Goal: Transaction & Acquisition: Purchase product/service

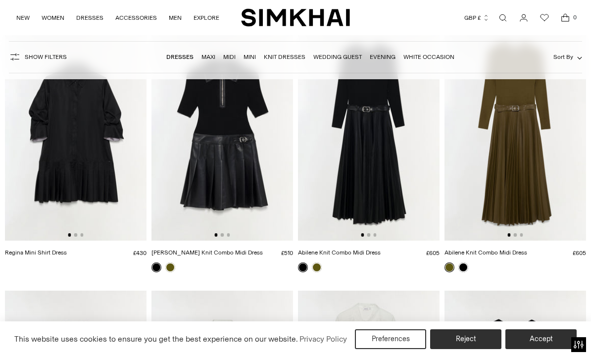
scroll to position [2660, 0]
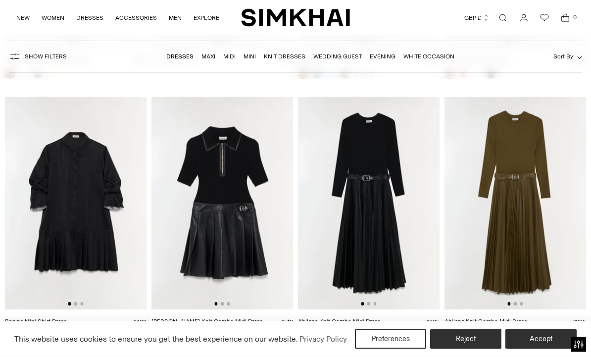
click at [511, 142] on img at bounding box center [516, 204] width 142 height 212
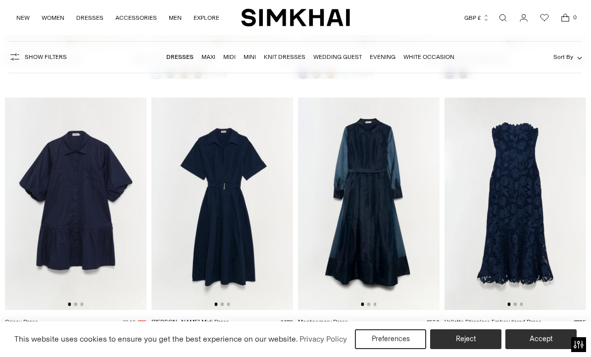
scroll to position [5293, 0]
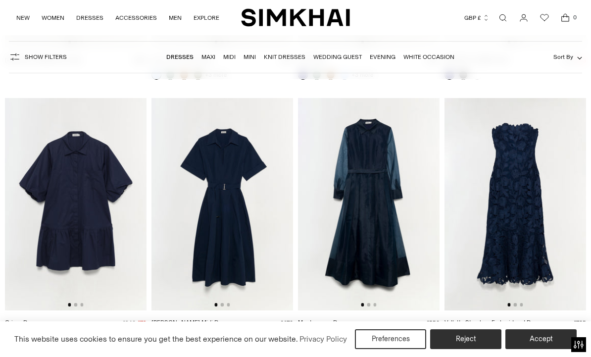
click at [374, 192] on img at bounding box center [369, 204] width 142 height 212
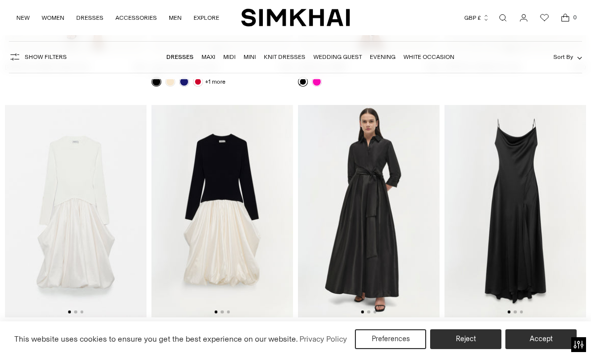
scroll to position [8968, 0]
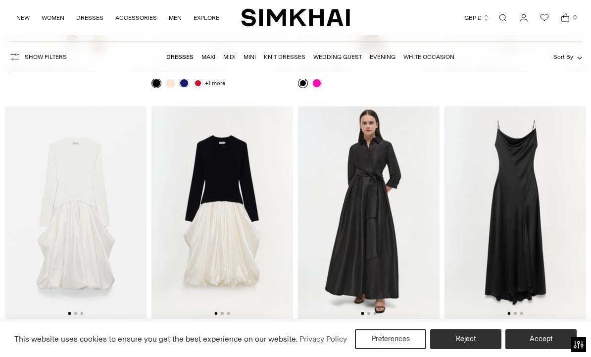
click at [374, 189] on img at bounding box center [369, 212] width 142 height 212
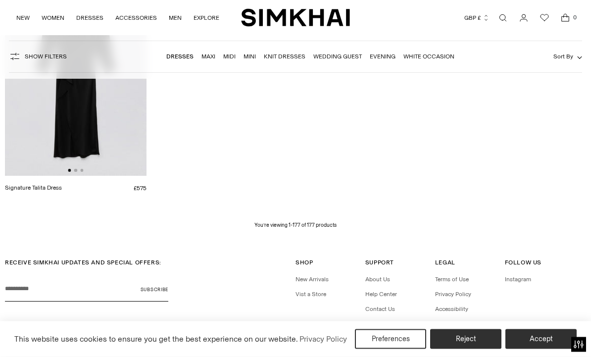
scroll to position [11758, 0]
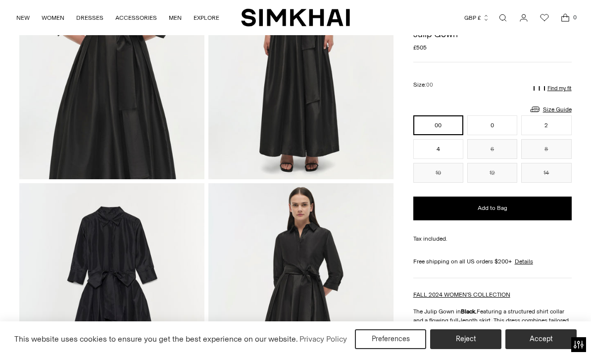
scroll to position [451, 0]
